Goal: Information Seeking & Learning: Check status

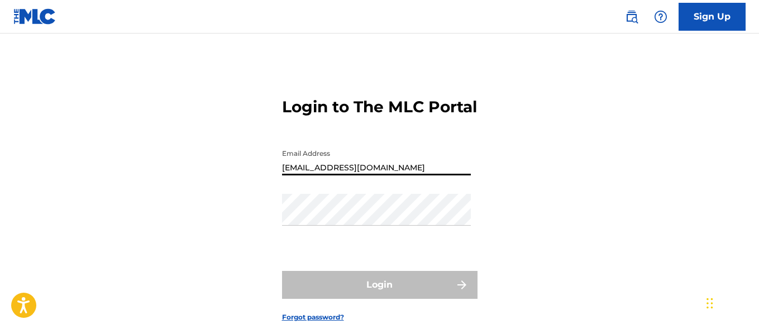
type input "[EMAIL_ADDRESS][DOMAIN_NAME]"
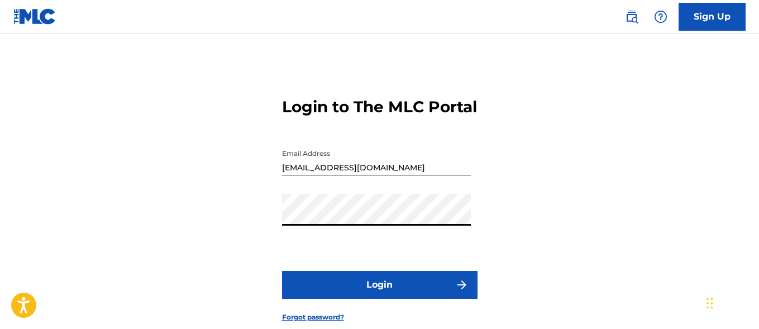
click at [379, 299] on button "Login" at bounding box center [380, 285] width 196 height 28
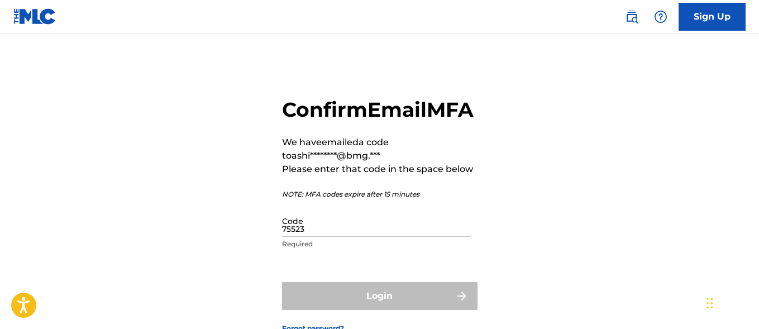
type input "755238"
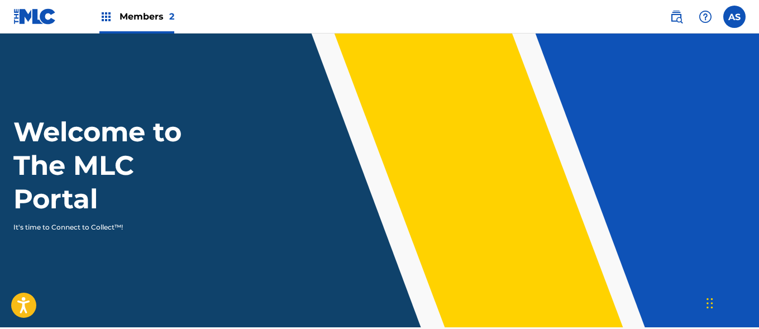
click at [106, 17] on img at bounding box center [105, 16] width 13 height 13
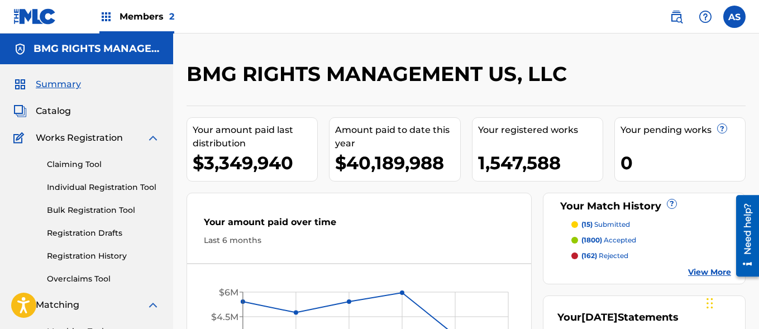
scroll to position [242, 0]
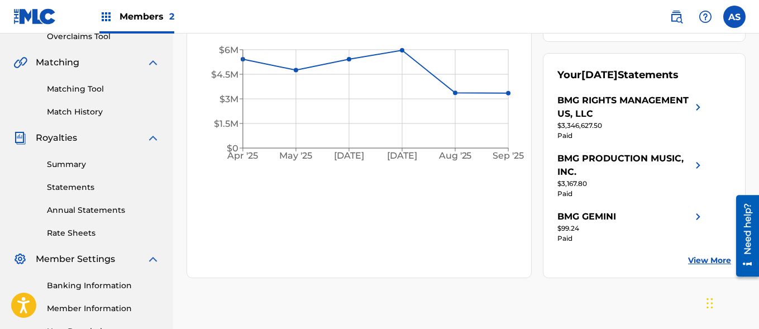
click at [103, 164] on link "Summary" at bounding box center [103, 165] width 113 height 12
